Goal: Task Accomplishment & Management: Use online tool/utility

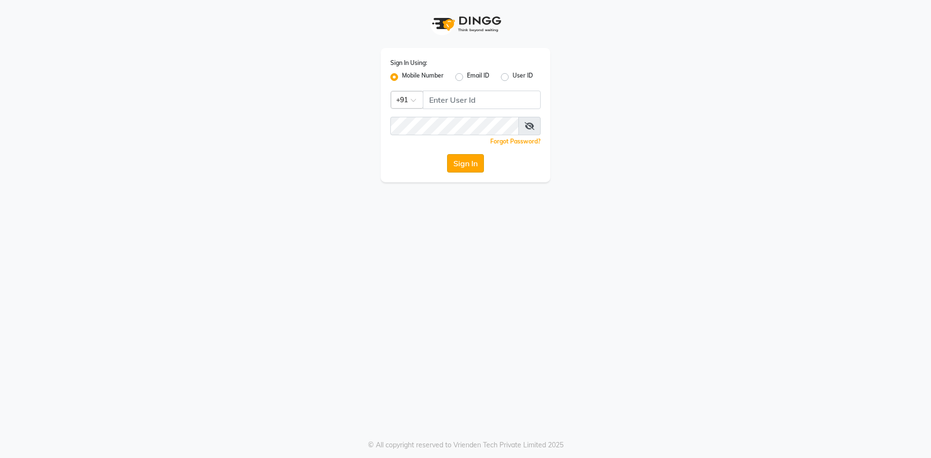
click at [457, 169] on button "Sign In" at bounding box center [465, 163] width 37 height 18
click at [465, 170] on button "Sign In" at bounding box center [465, 163] width 37 height 18
click at [529, 127] on icon at bounding box center [530, 126] width 10 height 8
click at [488, 94] on input "Username" at bounding box center [482, 100] width 118 height 18
type input "9696254738"
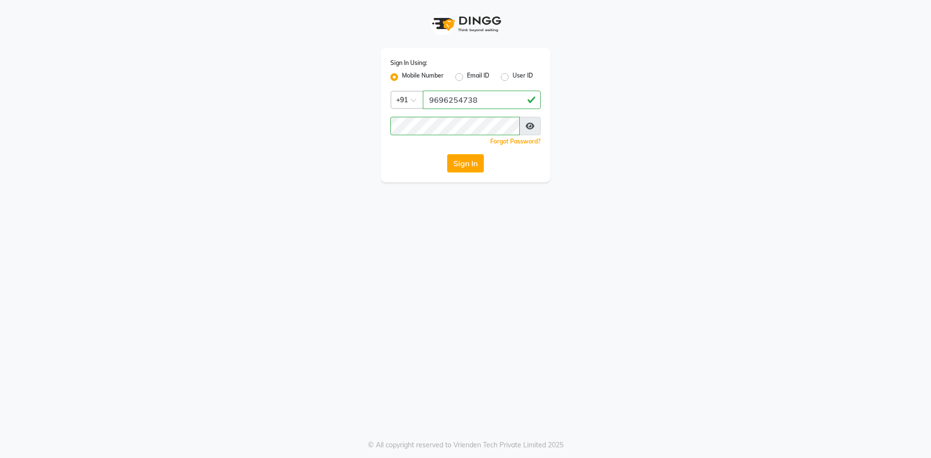
click at [473, 160] on button "Sign In" at bounding box center [465, 163] width 37 height 18
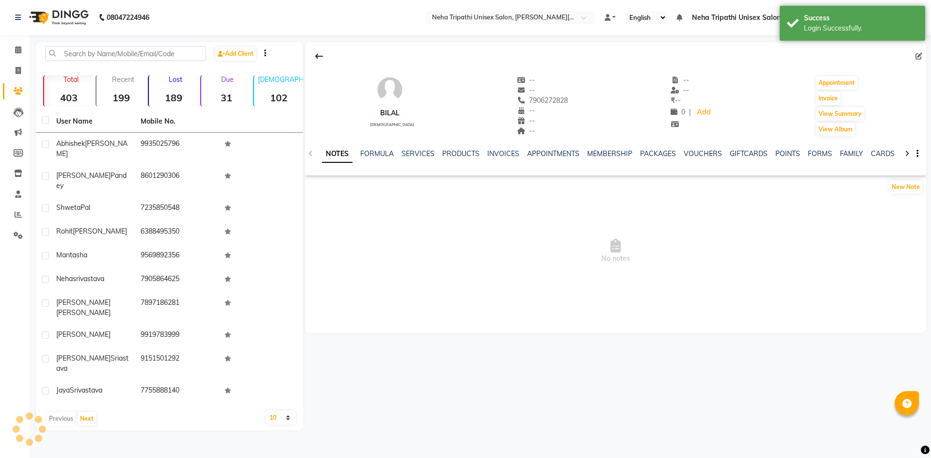
select select "en"
click at [159, 51] on input "text" at bounding box center [125, 53] width 161 height 15
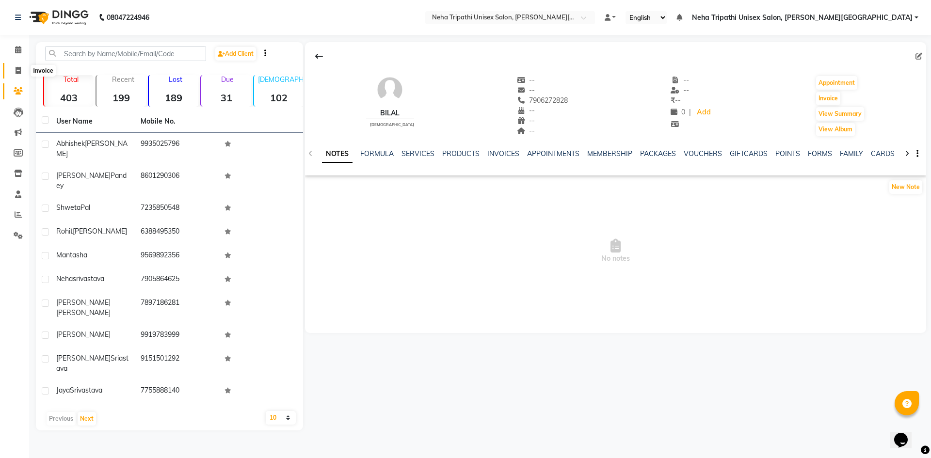
click at [12, 69] on span at bounding box center [18, 70] width 17 height 11
select select "service"
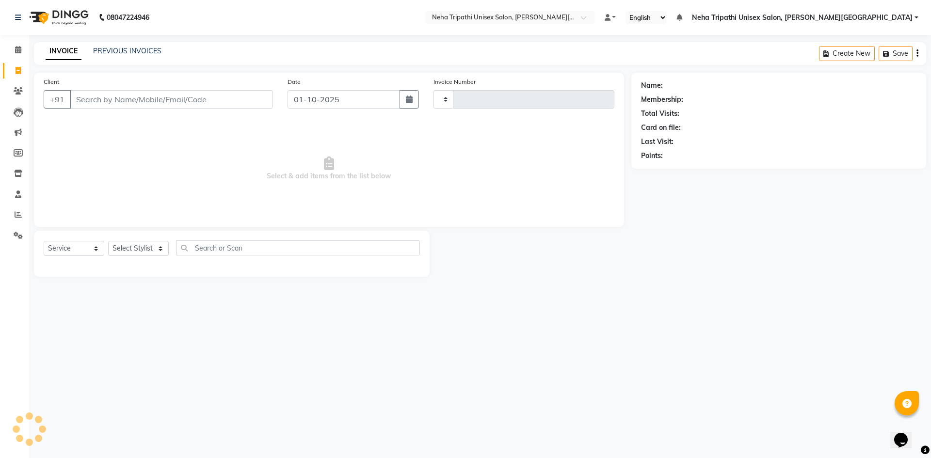
type input "0625"
select select "7540"
click at [136, 98] on input "Client" at bounding box center [171, 99] width 203 height 18
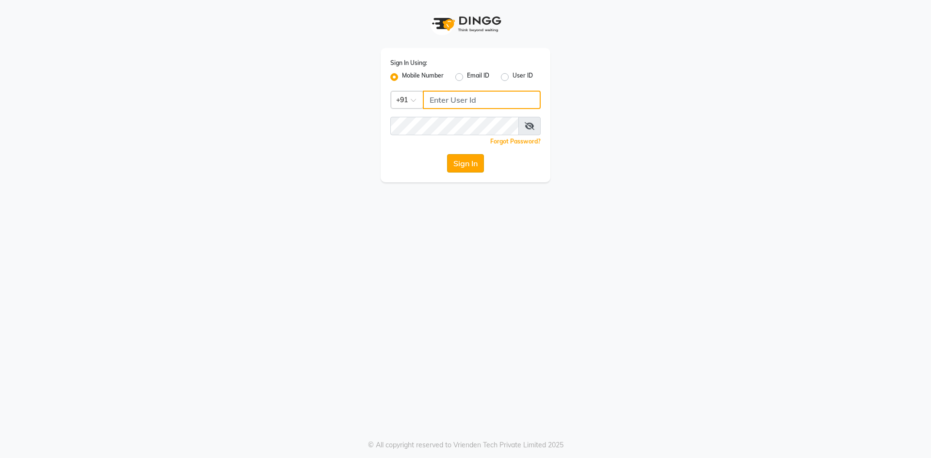
type input "9696254738"
click at [469, 160] on button "Sign In" at bounding box center [465, 163] width 37 height 18
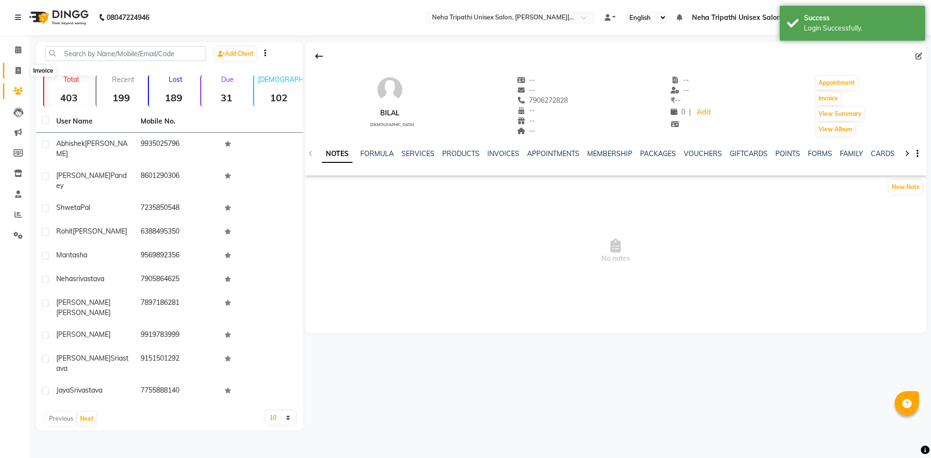
click at [16, 69] on icon at bounding box center [18, 70] width 5 height 7
select select "service"
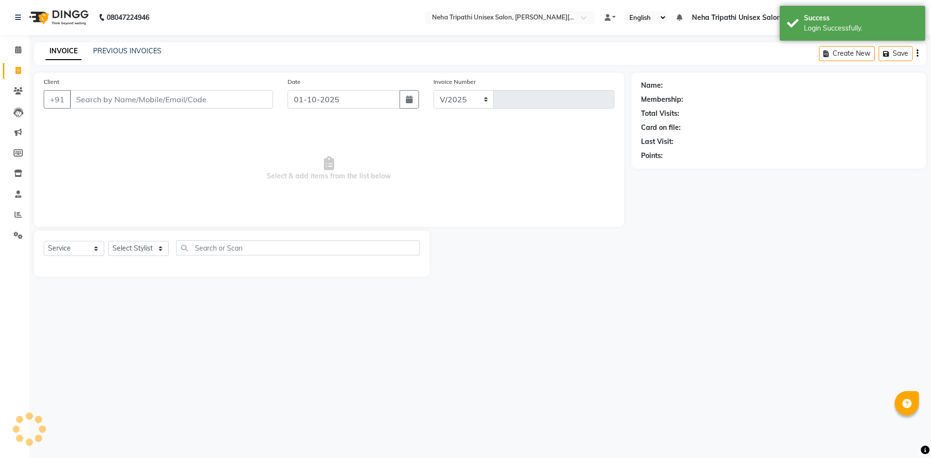
select select "7540"
type input "0625"
click at [128, 96] on input "Client" at bounding box center [171, 99] width 203 height 18
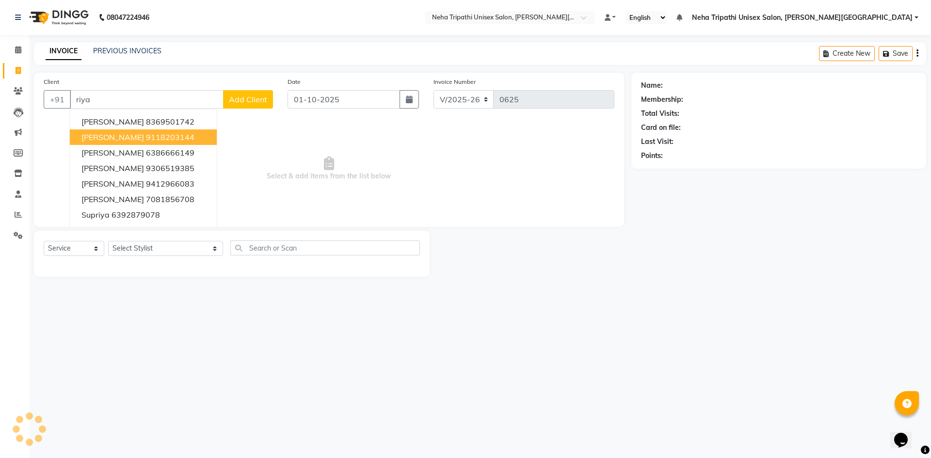
click at [146, 138] on ngb-highlight "9118203144" at bounding box center [170, 137] width 49 height 10
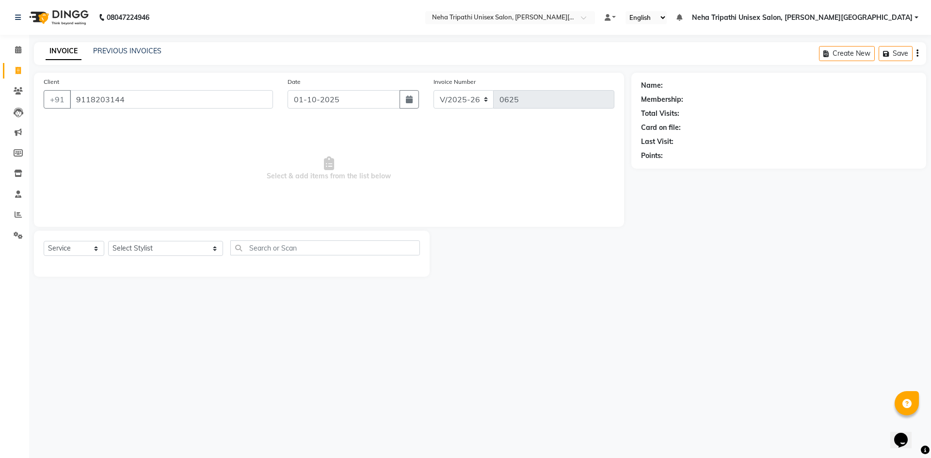
type input "9118203144"
select select "1: Object"
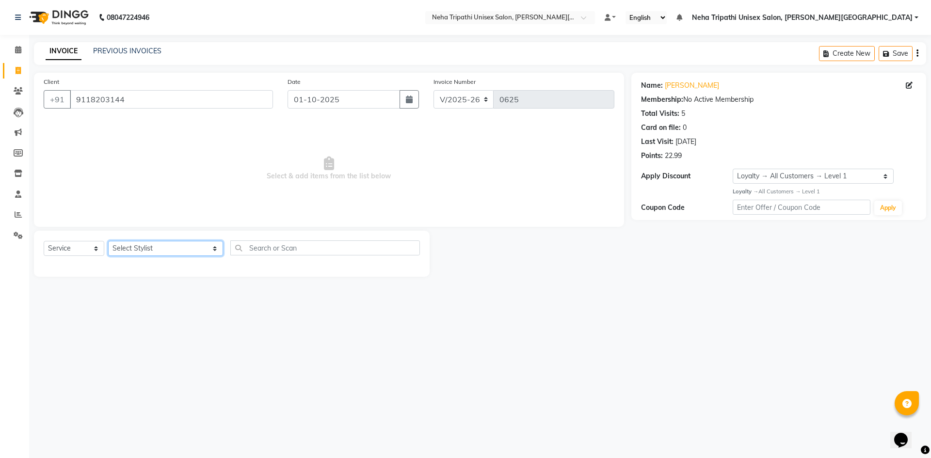
click at [186, 248] on select "Select Stylist Badrudden [PERSON_NAME] [PERSON_NAME] Unisex Salon, [PERSON_NAME…" at bounding box center [165, 248] width 115 height 15
select select "78213"
click at [108, 241] on select "Select Stylist Badrudden [PERSON_NAME] [PERSON_NAME] Unisex Salon, [PERSON_NAME…" at bounding box center [165, 248] width 115 height 15
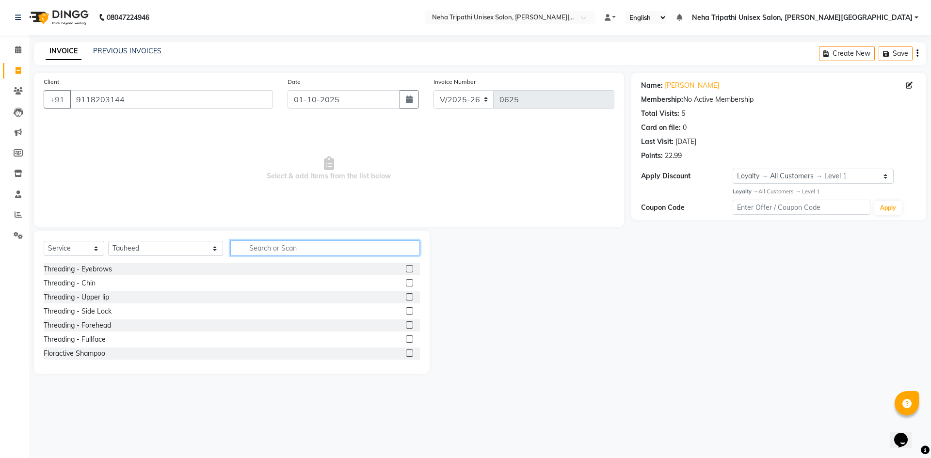
click at [262, 248] on input "text" at bounding box center [325, 248] width 190 height 15
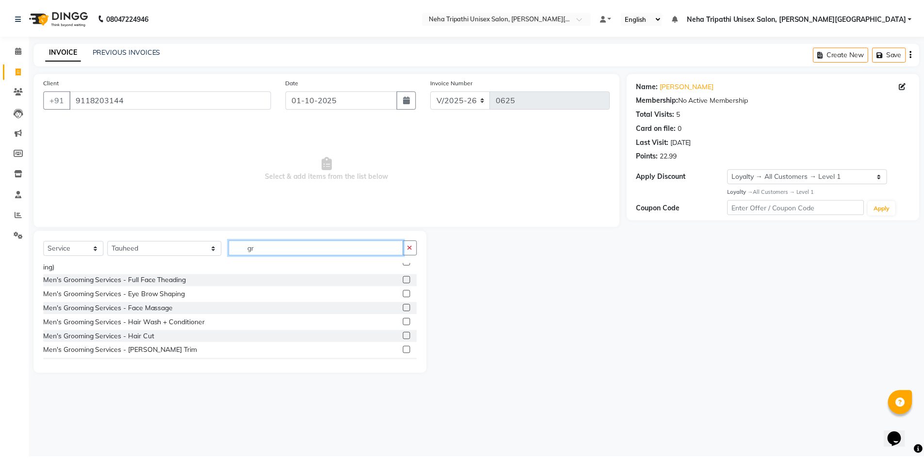
scroll to position [49, 0]
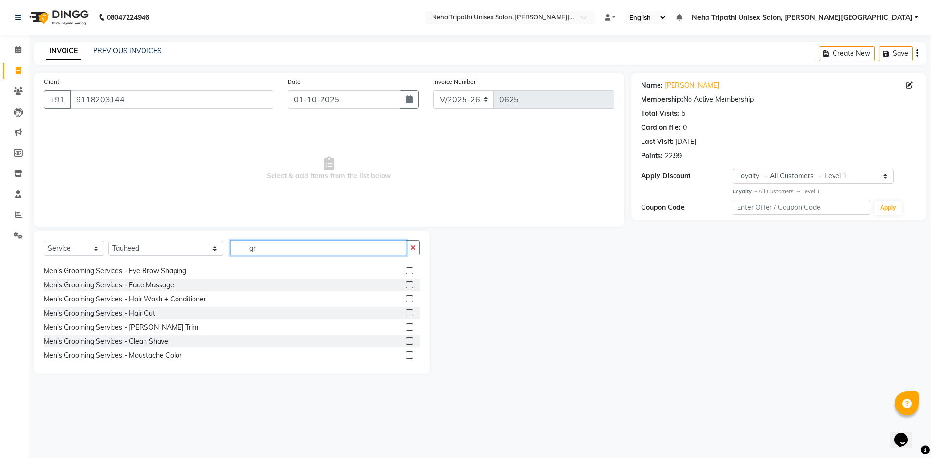
type input "gr"
click at [406, 310] on label at bounding box center [409, 313] width 7 height 7
click at [406, 310] on input "checkbox" at bounding box center [409, 313] width 6 height 6
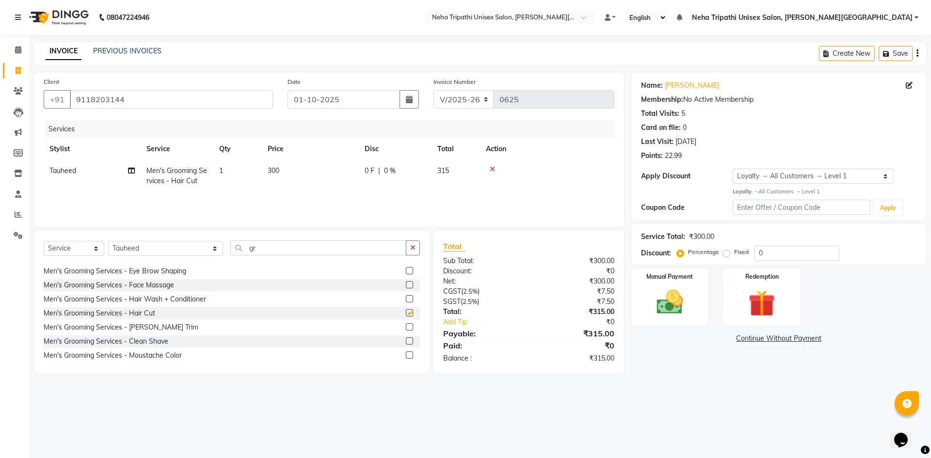
checkbox input "false"
click at [406, 338] on label at bounding box center [409, 341] width 7 height 7
click at [406, 339] on input "checkbox" at bounding box center [409, 342] width 6 height 6
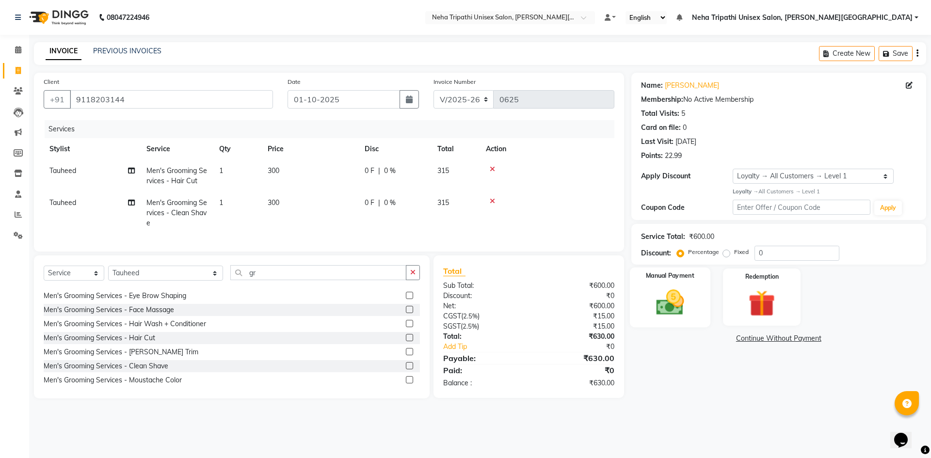
click at [691, 306] on img at bounding box center [670, 303] width 45 height 32
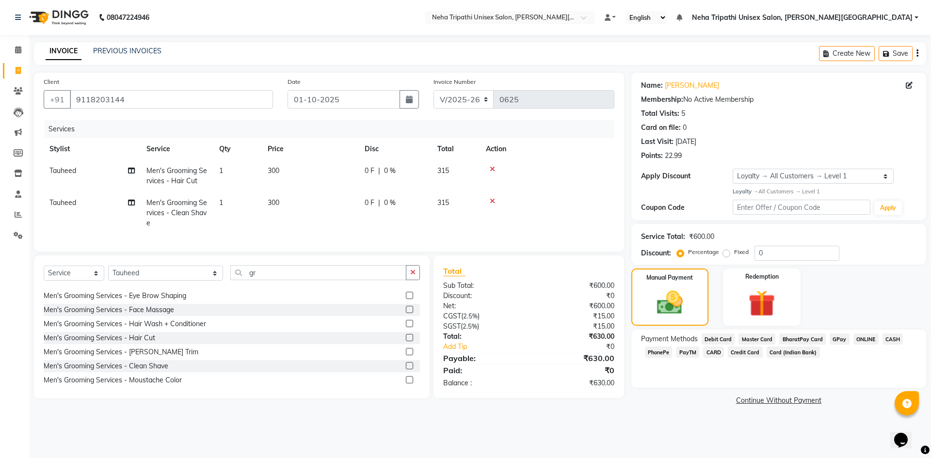
click at [406, 365] on label at bounding box center [409, 365] width 7 height 7
click at [406, 365] on input "checkbox" at bounding box center [409, 366] width 6 height 6
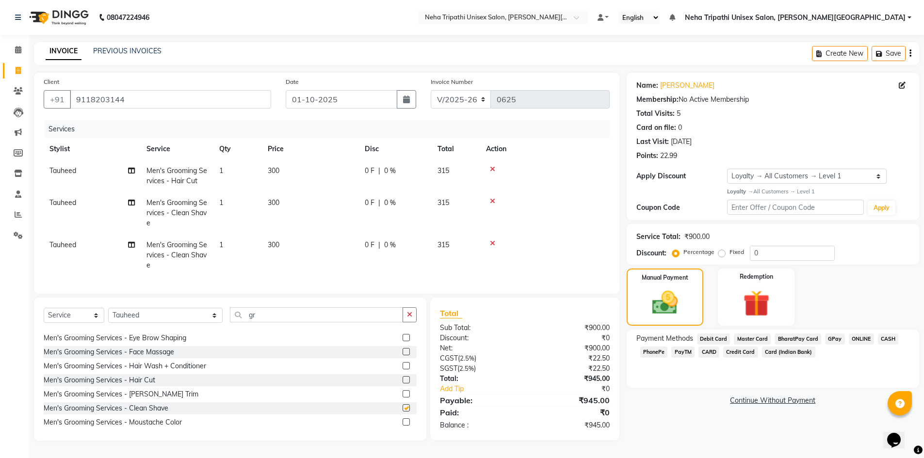
checkbox input "false"
click at [888, 334] on span "CASH" at bounding box center [888, 339] width 21 height 11
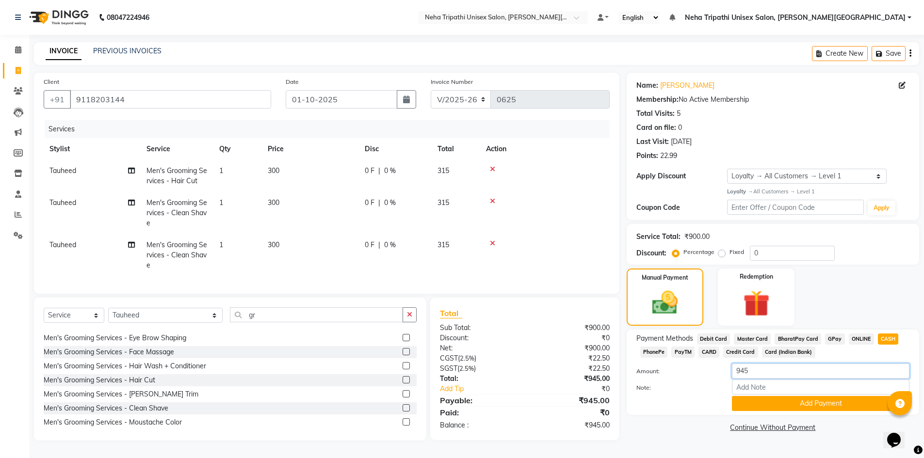
click at [778, 369] on input "945" at bounding box center [821, 371] width 178 height 15
type input "9"
type input "1000"
click at [798, 398] on button "Add Payment" at bounding box center [821, 403] width 178 height 15
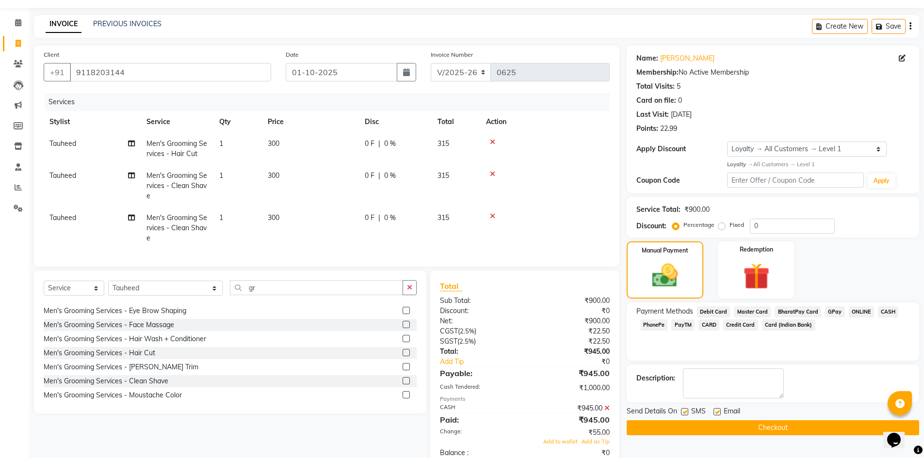
scroll to position [49, 0]
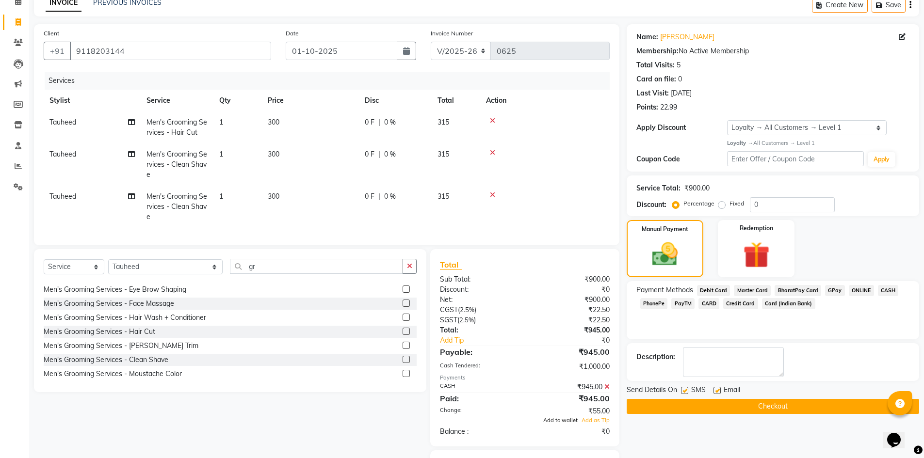
click at [568, 424] on span "Add to wallet" at bounding box center [560, 420] width 34 height 7
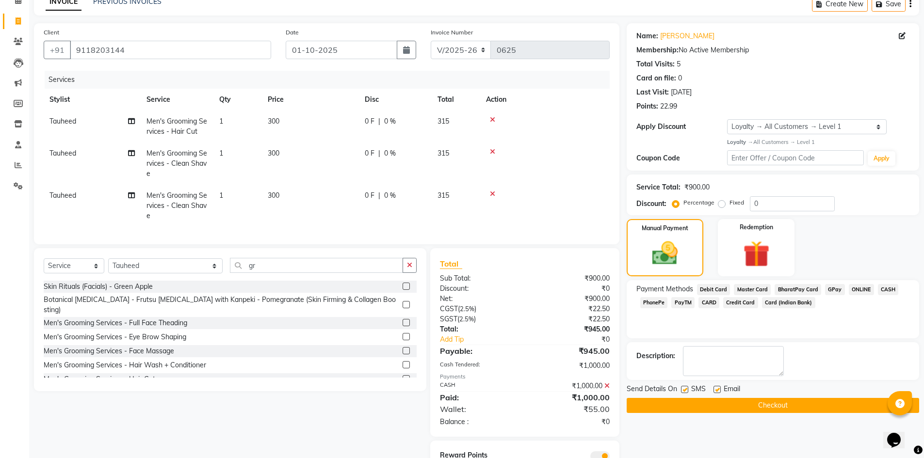
scroll to position [98, 0]
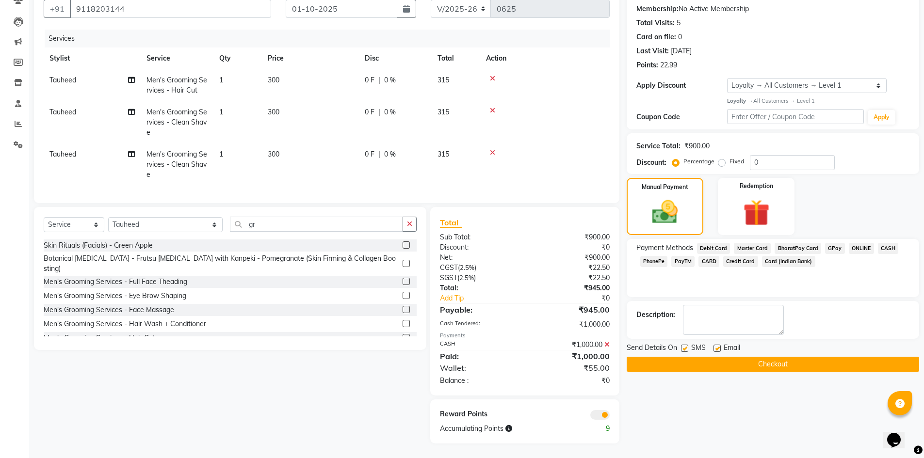
click at [776, 359] on button "Checkout" at bounding box center [773, 364] width 293 height 15
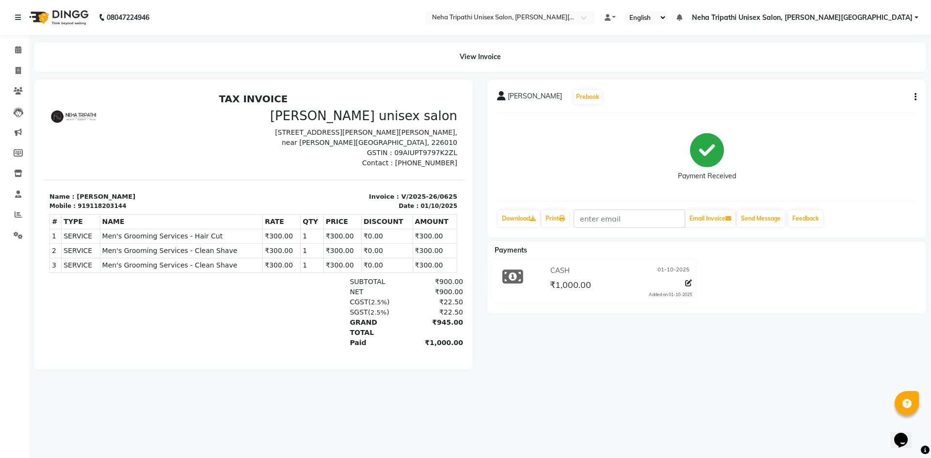
select select "7540"
select select "service"
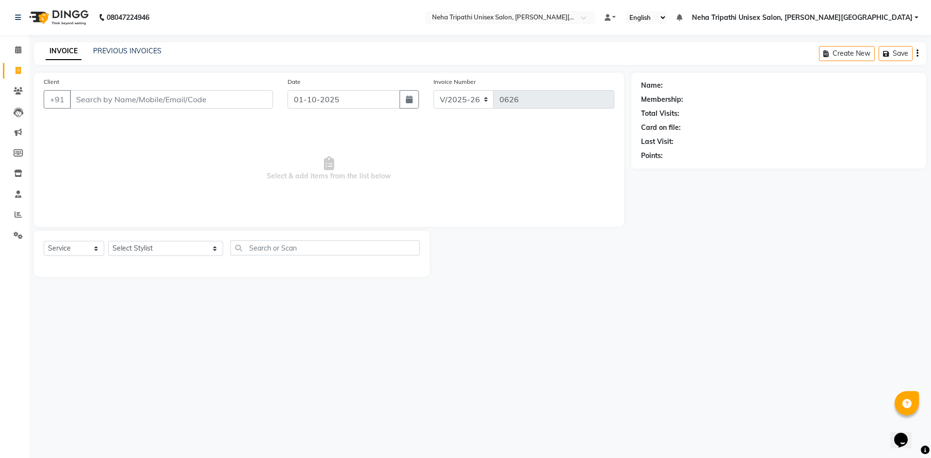
click at [114, 98] on input "Client" at bounding box center [171, 99] width 203 height 18
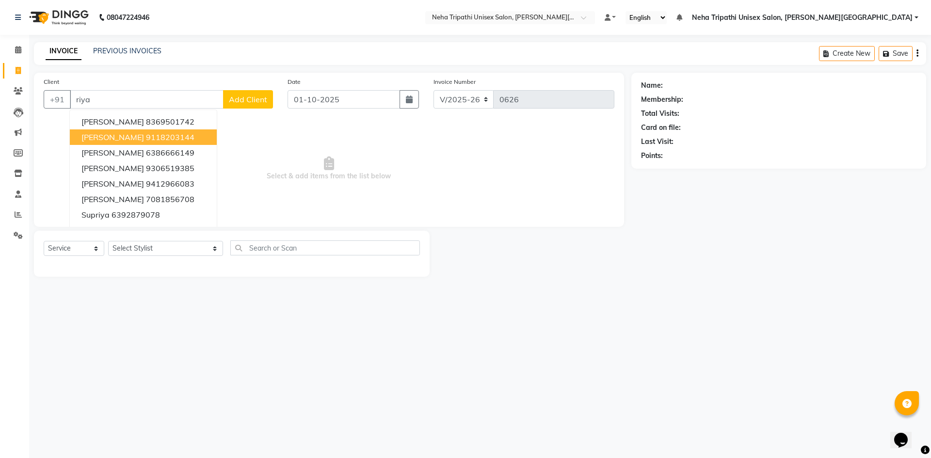
click at [146, 139] on ngb-highlight "9118203144" at bounding box center [170, 137] width 49 height 10
type input "9118203144"
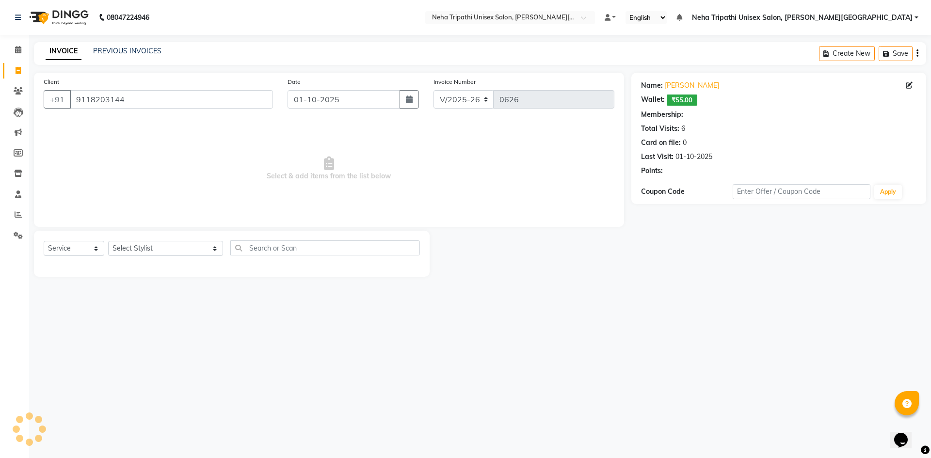
select select "1: Object"
